Goal: Find specific page/section: Find specific page/section

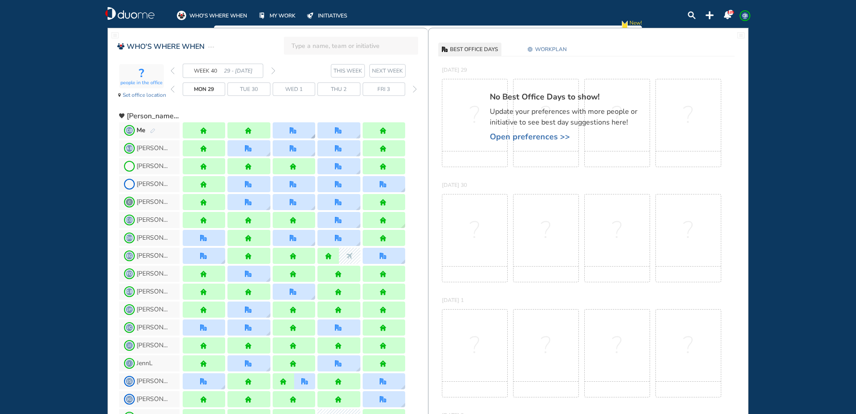
click at [287, 133] on div at bounding box center [294, 130] width 43 height 16
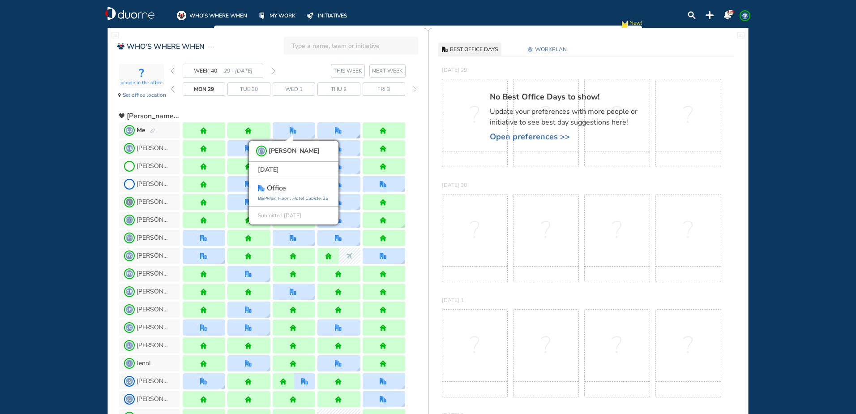
click at [331, 137] on div at bounding box center [338, 130] width 43 height 16
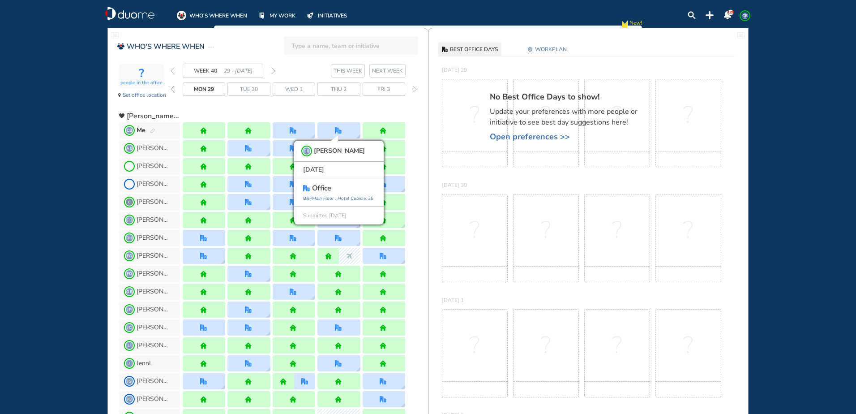
click at [271, 70] on img "forward week" at bounding box center [273, 70] width 4 height 7
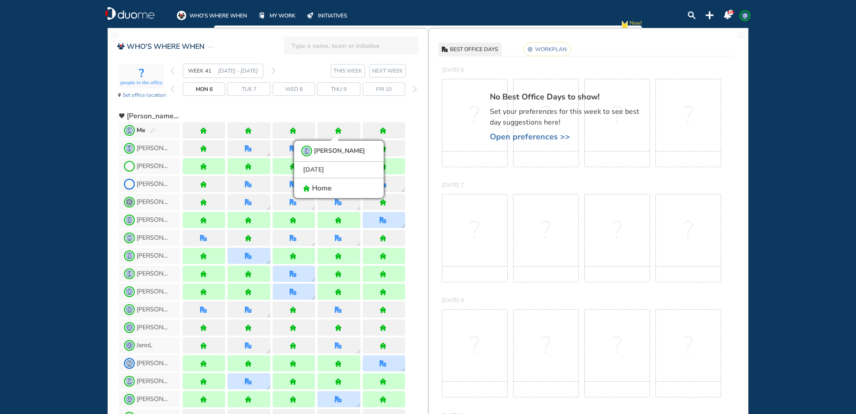
click at [271, 70] on img "forward week" at bounding box center [273, 70] width 4 height 7
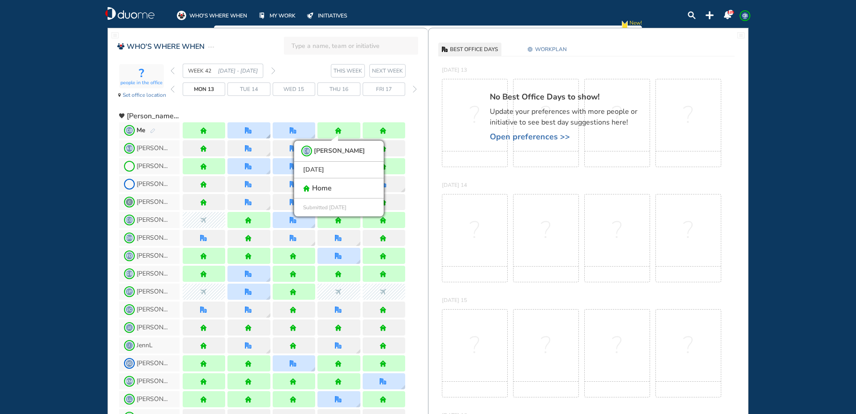
click at [257, 133] on div at bounding box center [248, 130] width 43 height 16
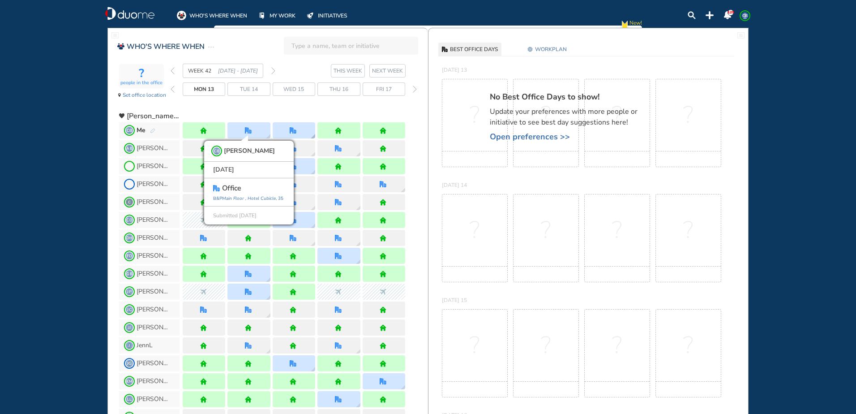
click at [305, 135] on div at bounding box center [294, 130] width 43 height 16
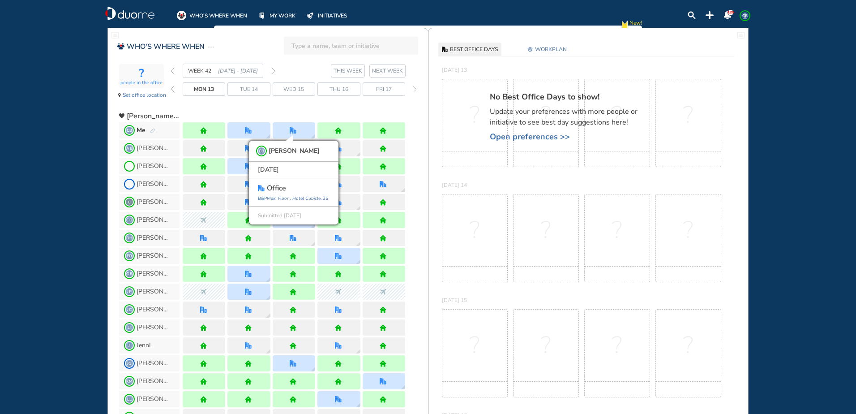
click at [274, 72] on img "forward week" at bounding box center [273, 70] width 4 height 7
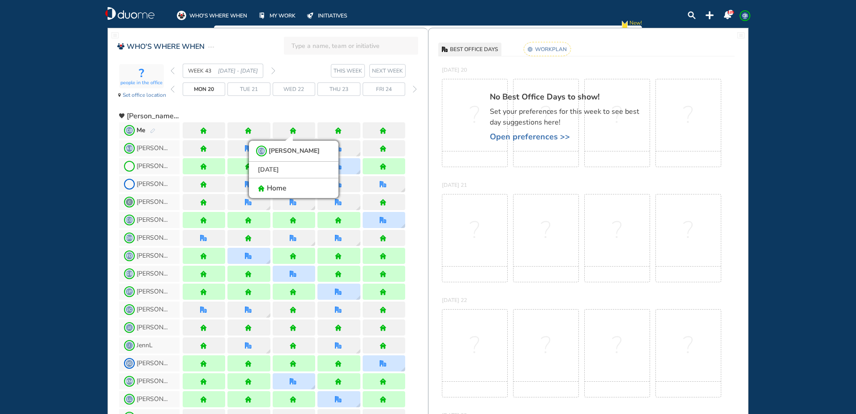
click at [274, 71] on img "forward week" at bounding box center [273, 70] width 4 height 7
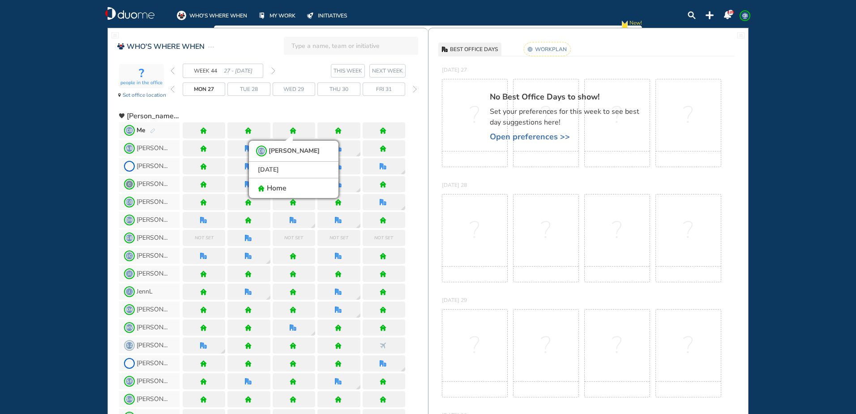
click at [274, 71] on img "forward week" at bounding box center [273, 70] width 4 height 7
click at [252, 136] on div at bounding box center [248, 130] width 43 height 16
click at [151, 129] on img "pen-edit" at bounding box center [152, 131] width 5 height 6
